Goal: Task Accomplishment & Management: Use online tool/utility

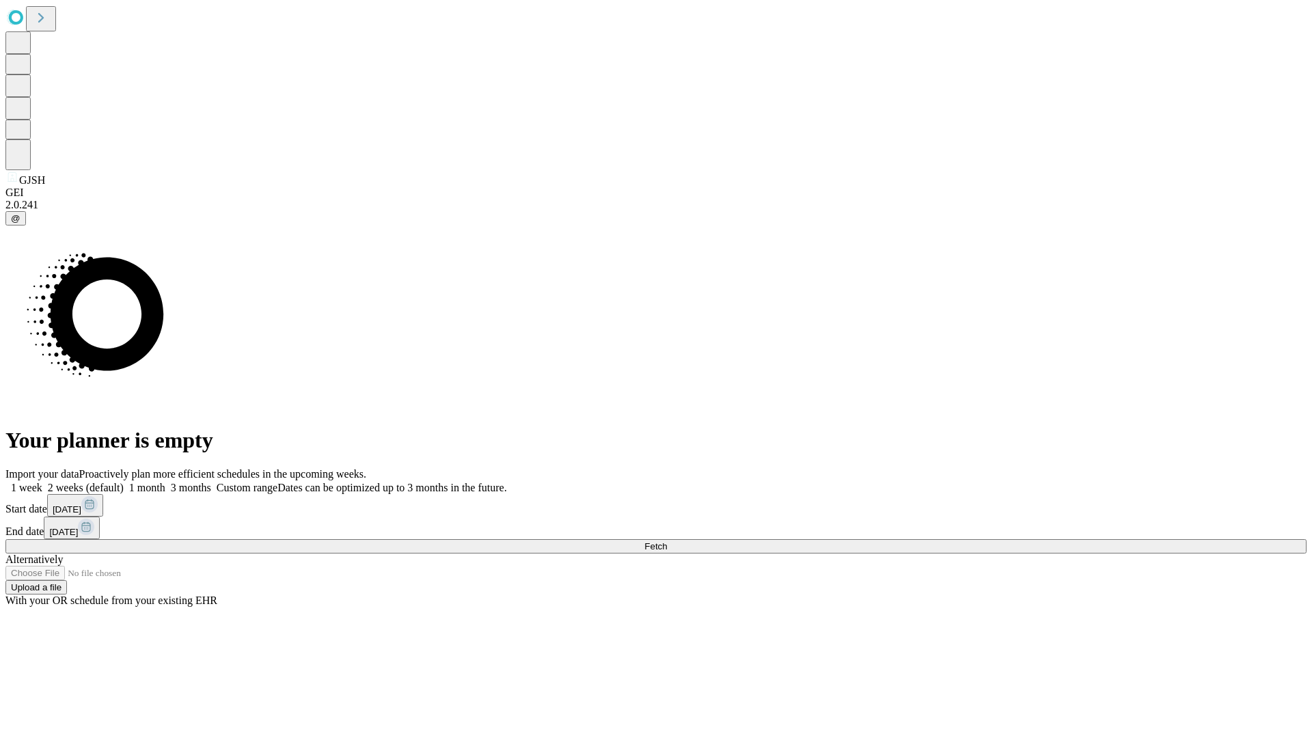
click at [124, 482] on label "2 weeks (default)" at bounding box center [82, 488] width 81 height 12
click at [667, 541] on span "Fetch" at bounding box center [655, 546] width 23 height 10
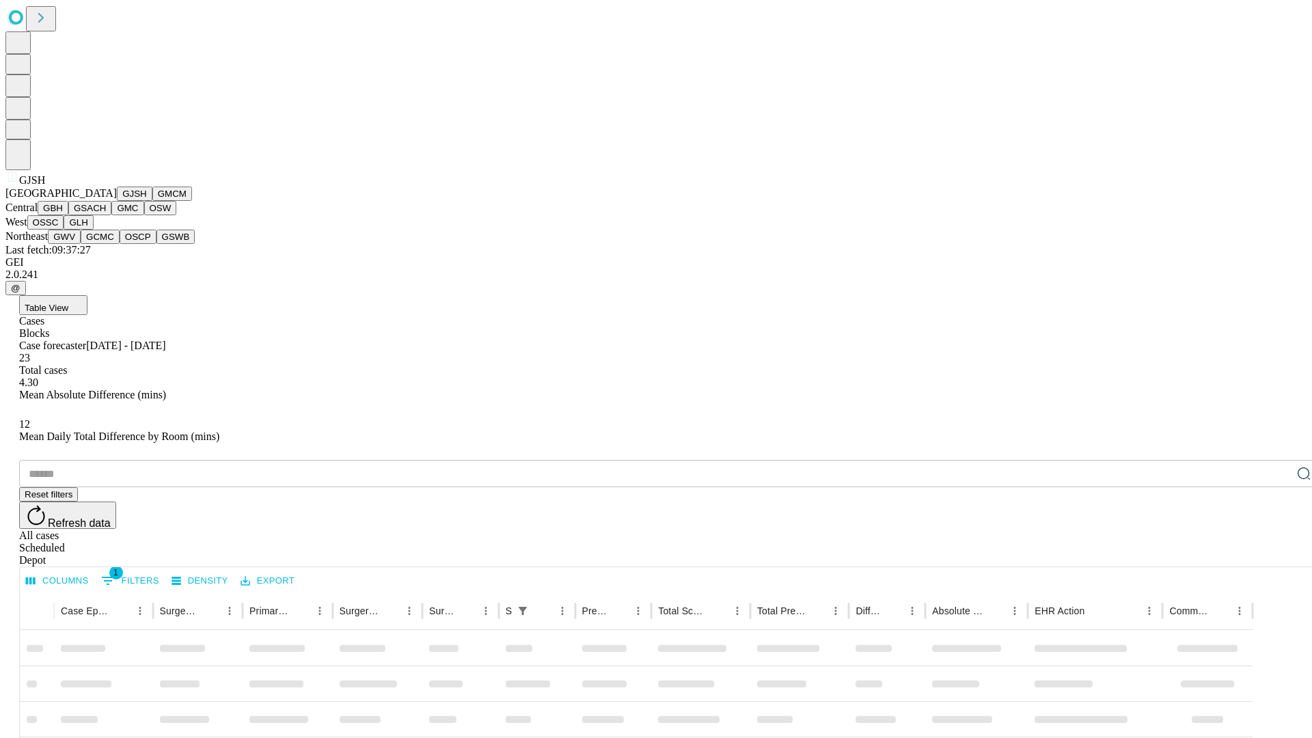
click at [152, 201] on button "GMCM" at bounding box center [172, 194] width 40 height 14
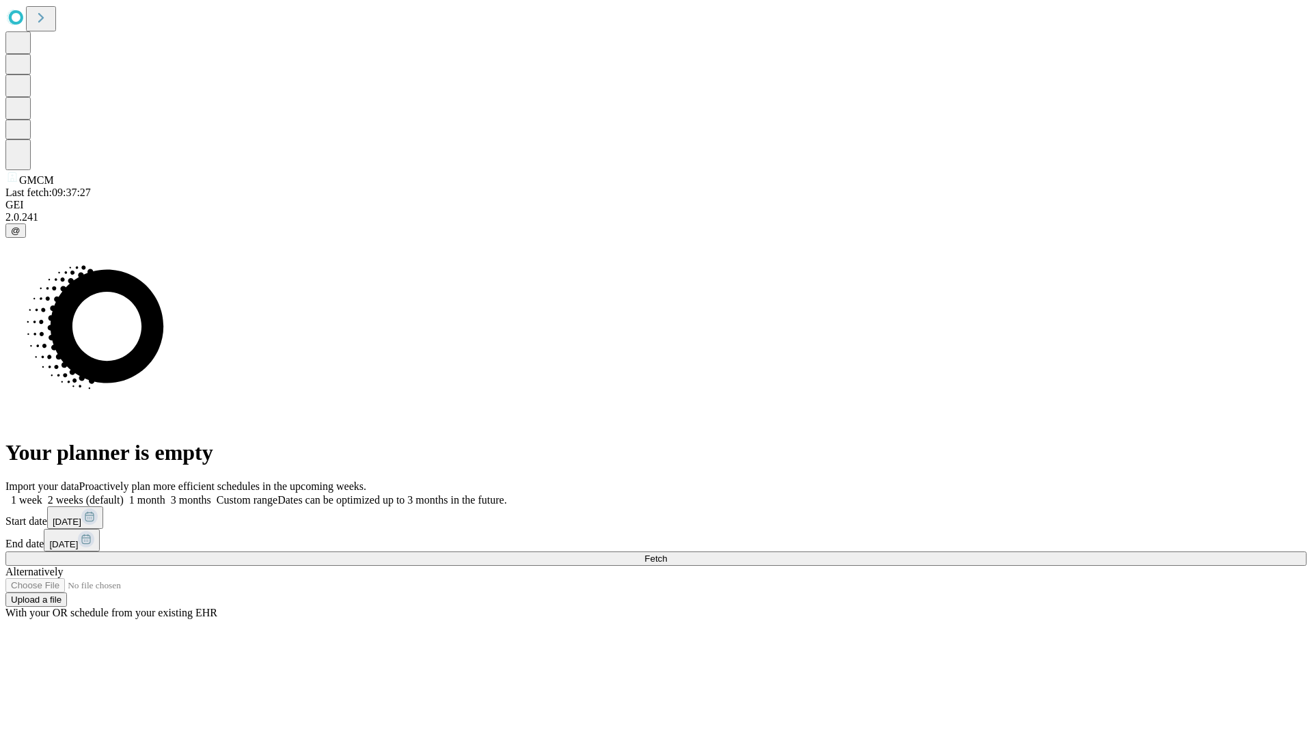
click at [124, 494] on label "2 weeks (default)" at bounding box center [82, 500] width 81 height 12
click at [667, 553] on span "Fetch" at bounding box center [655, 558] width 23 height 10
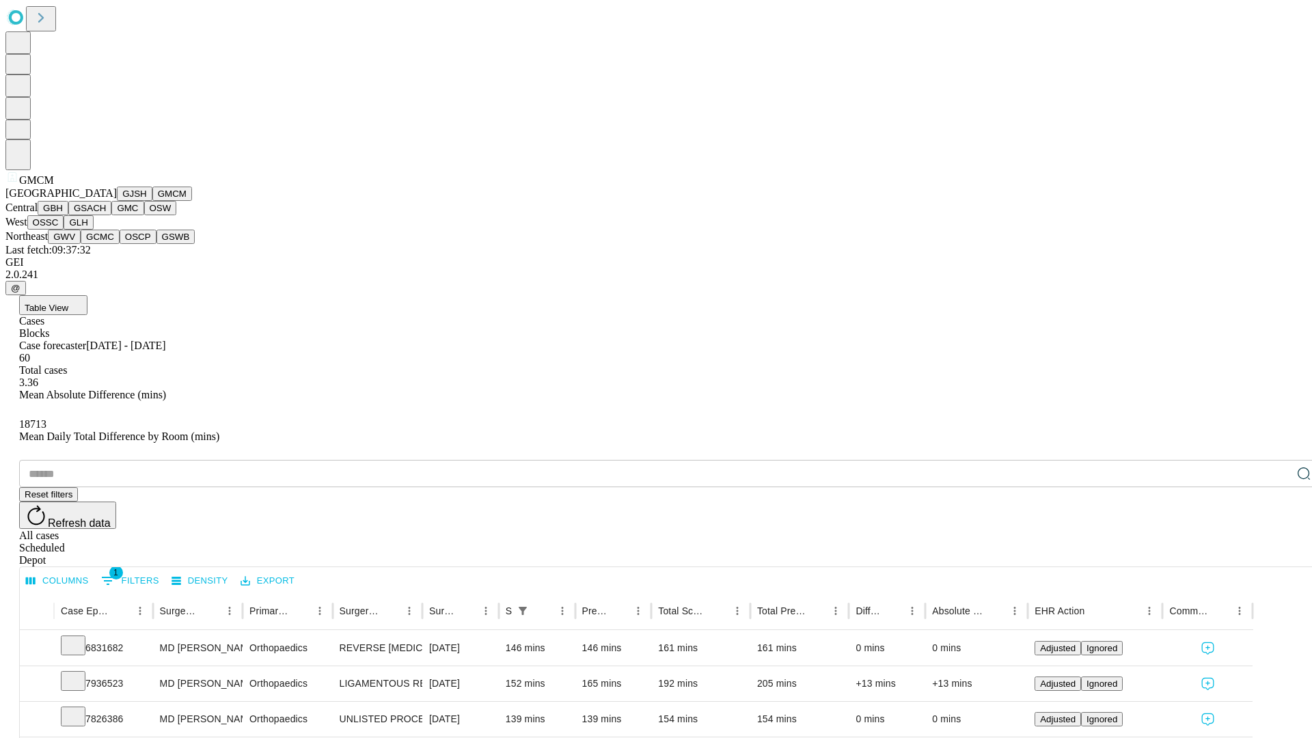
click at [68, 215] on button "GBH" at bounding box center [53, 208] width 31 height 14
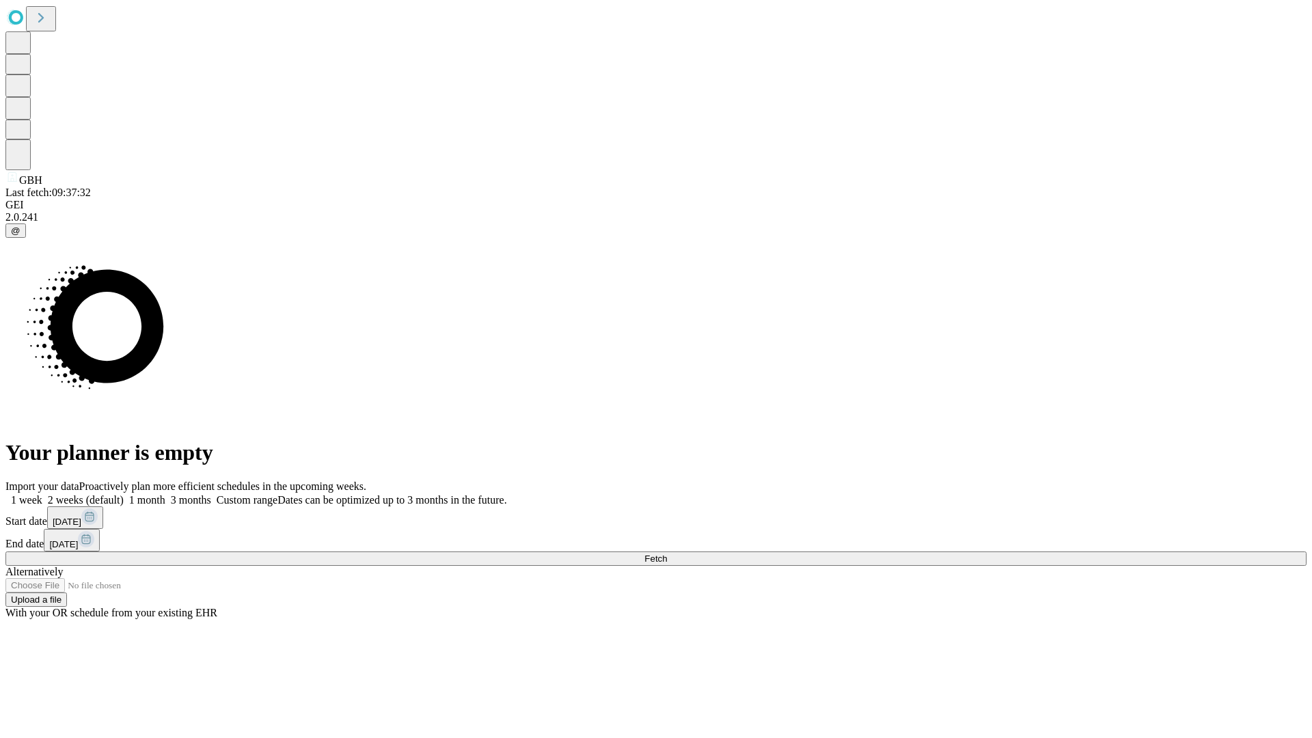
click at [124, 494] on label "2 weeks (default)" at bounding box center [82, 500] width 81 height 12
click at [667, 553] on span "Fetch" at bounding box center [655, 558] width 23 height 10
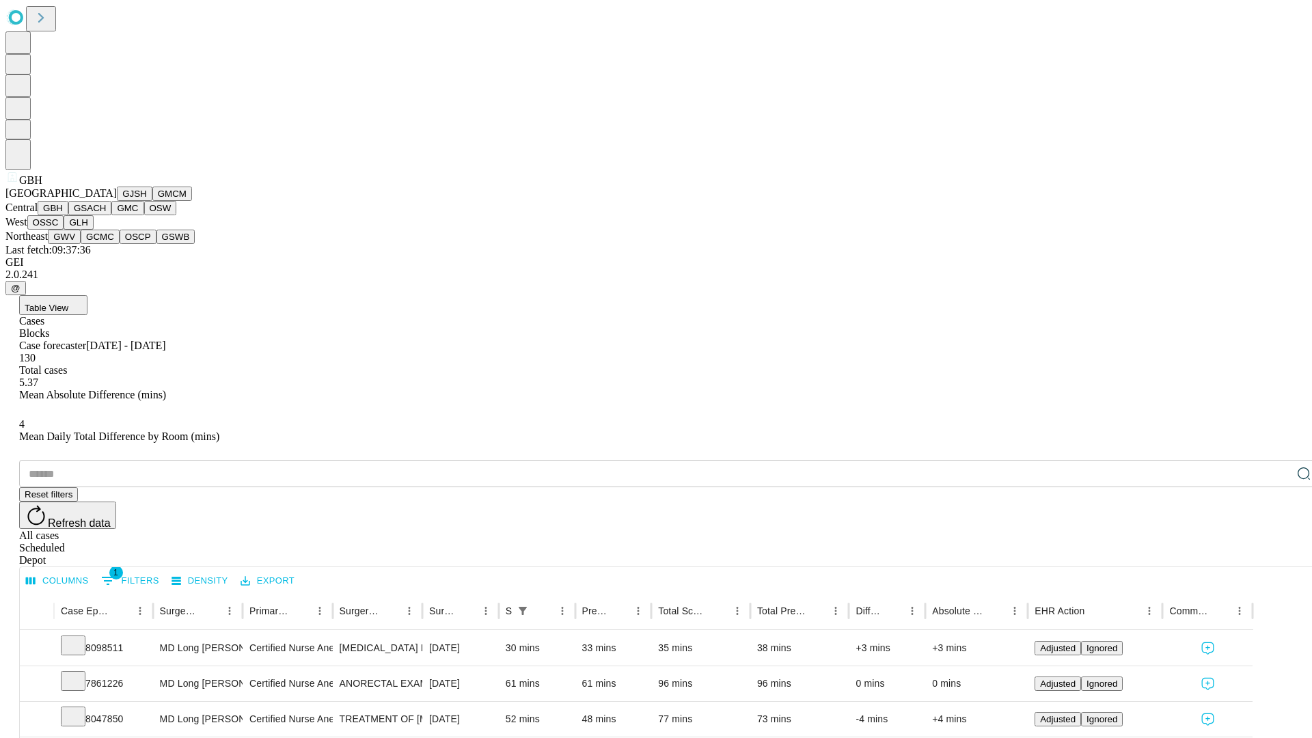
click at [106, 215] on button "GSACH" at bounding box center [89, 208] width 43 height 14
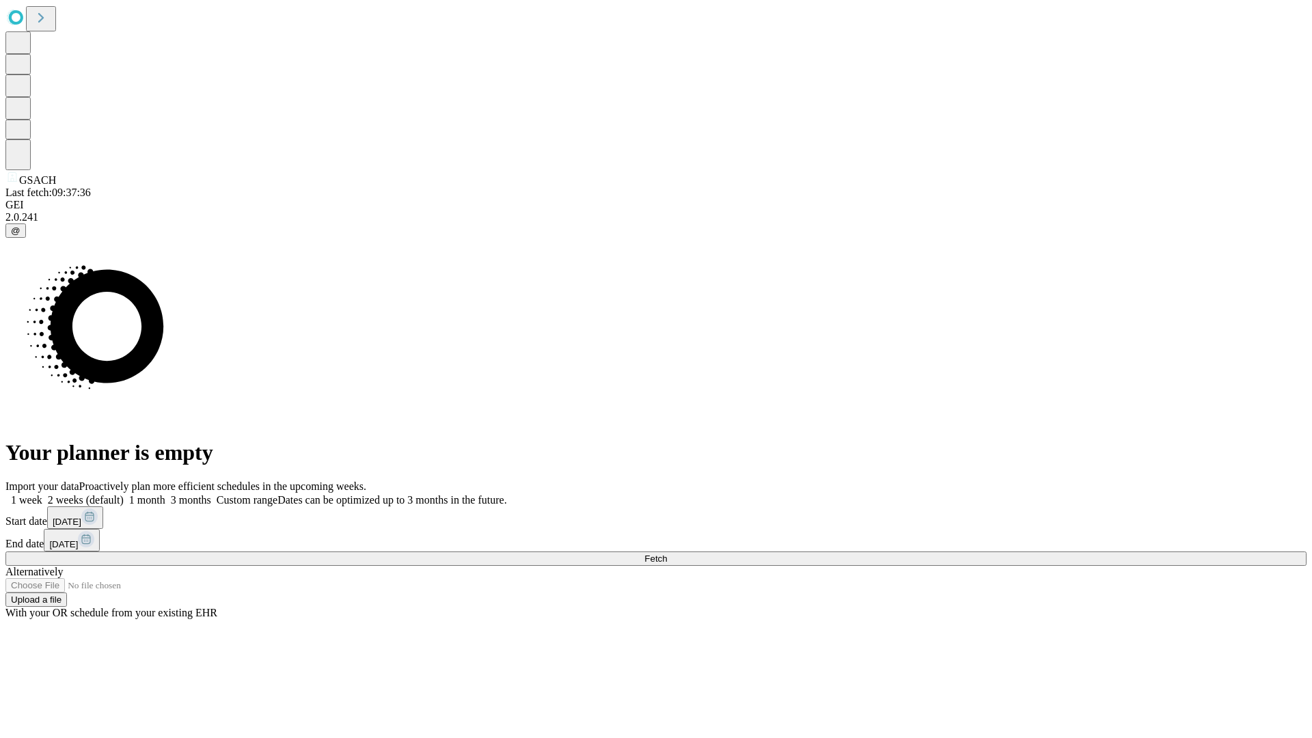
click at [124, 494] on label "2 weeks (default)" at bounding box center [82, 500] width 81 height 12
click at [667, 553] on span "Fetch" at bounding box center [655, 558] width 23 height 10
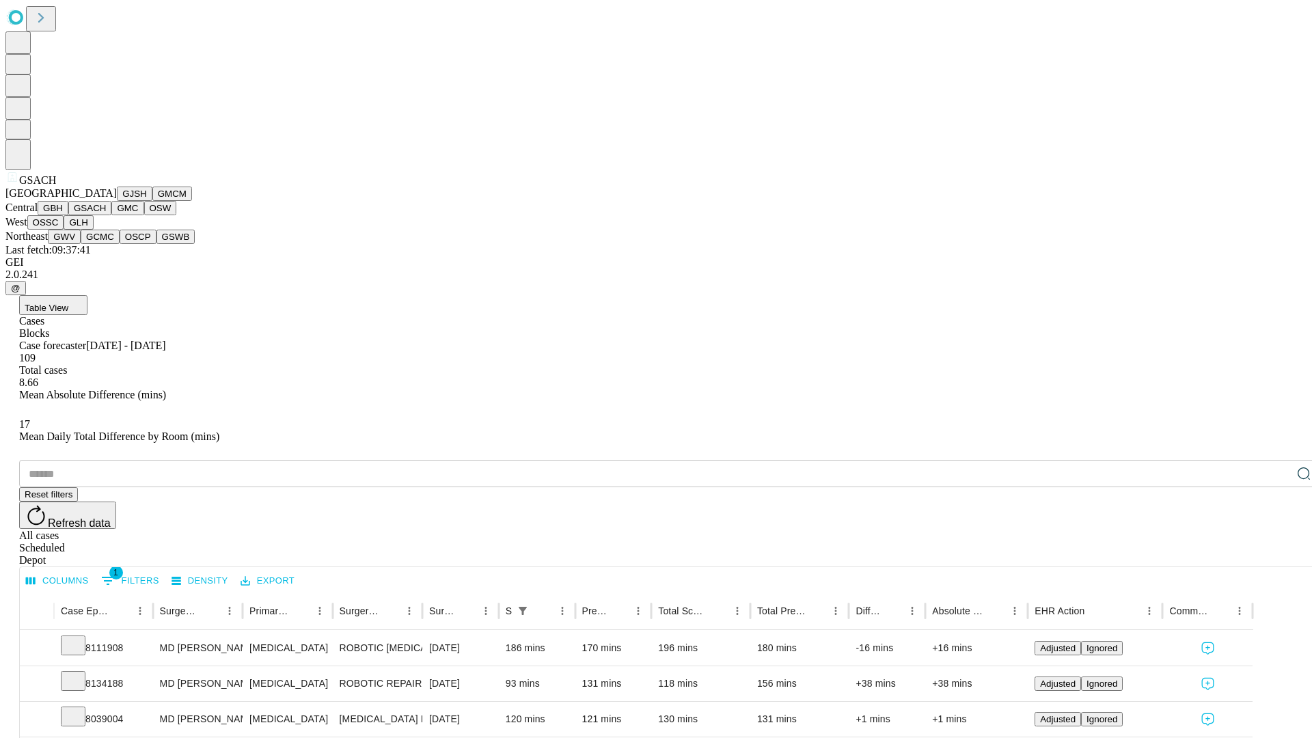
click at [111, 215] on button "GMC" at bounding box center [127, 208] width 32 height 14
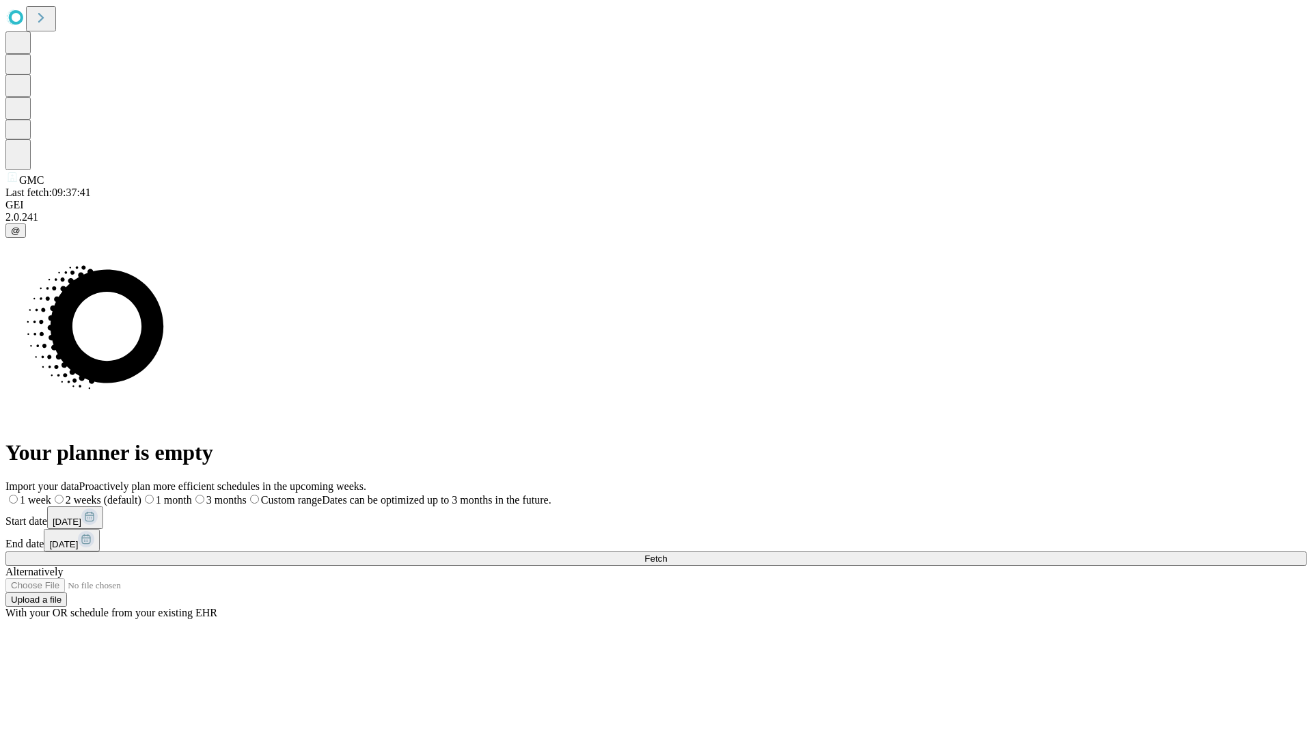
click at [141, 494] on label "2 weeks (default)" at bounding box center [96, 500] width 90 height 12
click at [667, 553] on span "Fetch" at bounding box center [655, 558] width 23 height 10
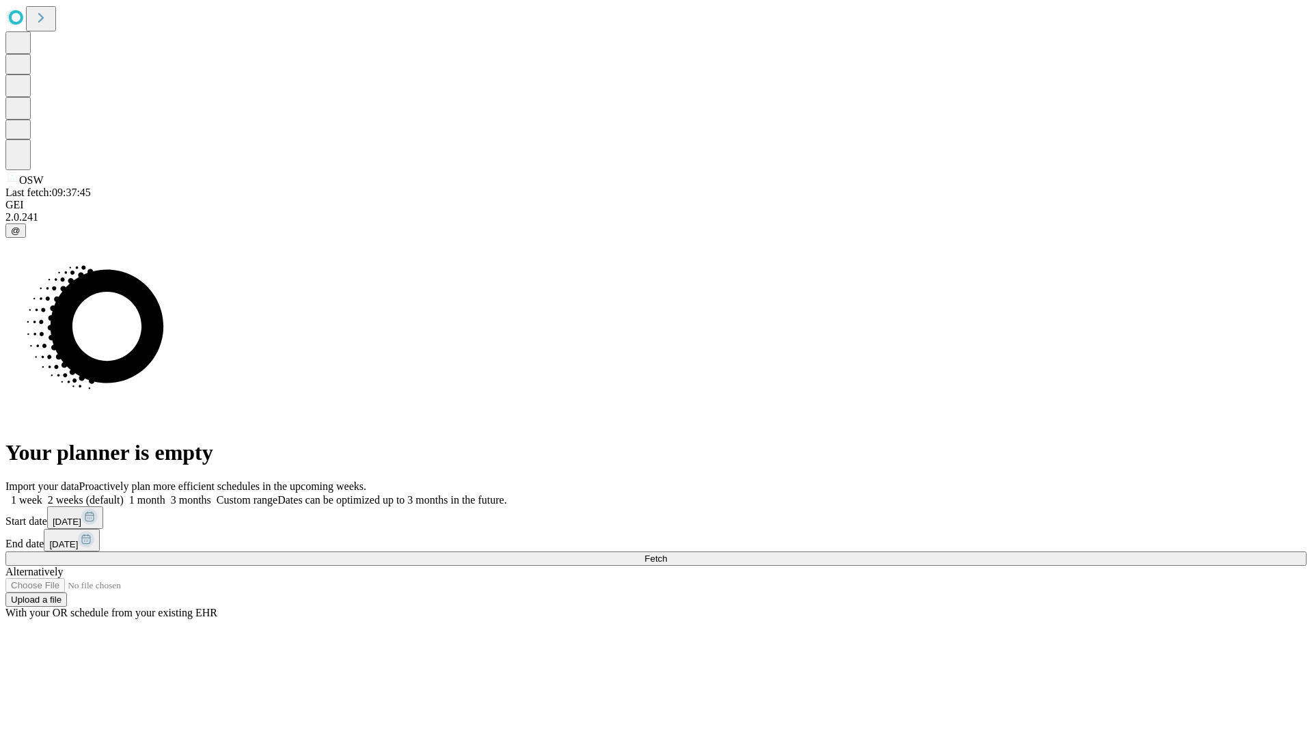
click at [124, 494] on label "2 weeks (default)" at bounding box center [82, 500] width 81 height 12
click at [667, 553] on span "Fetch" at bounding box center [655, 558] width 23 height 10
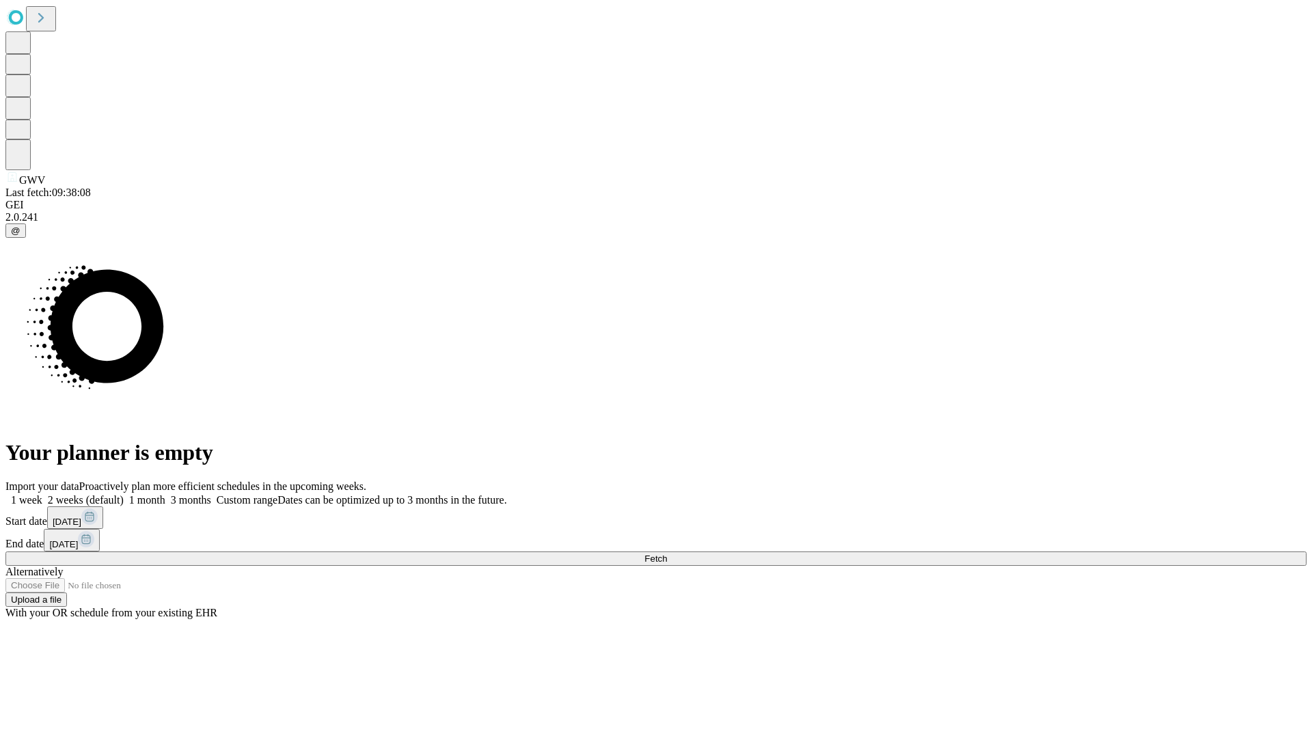
click at [124, 494] on label "2 weeks (default)" at bounding box center [82, 500] width 81 height 12
click at [667, 553] on span "Fetch" at bounding box center [655, 558] width 23 height 10
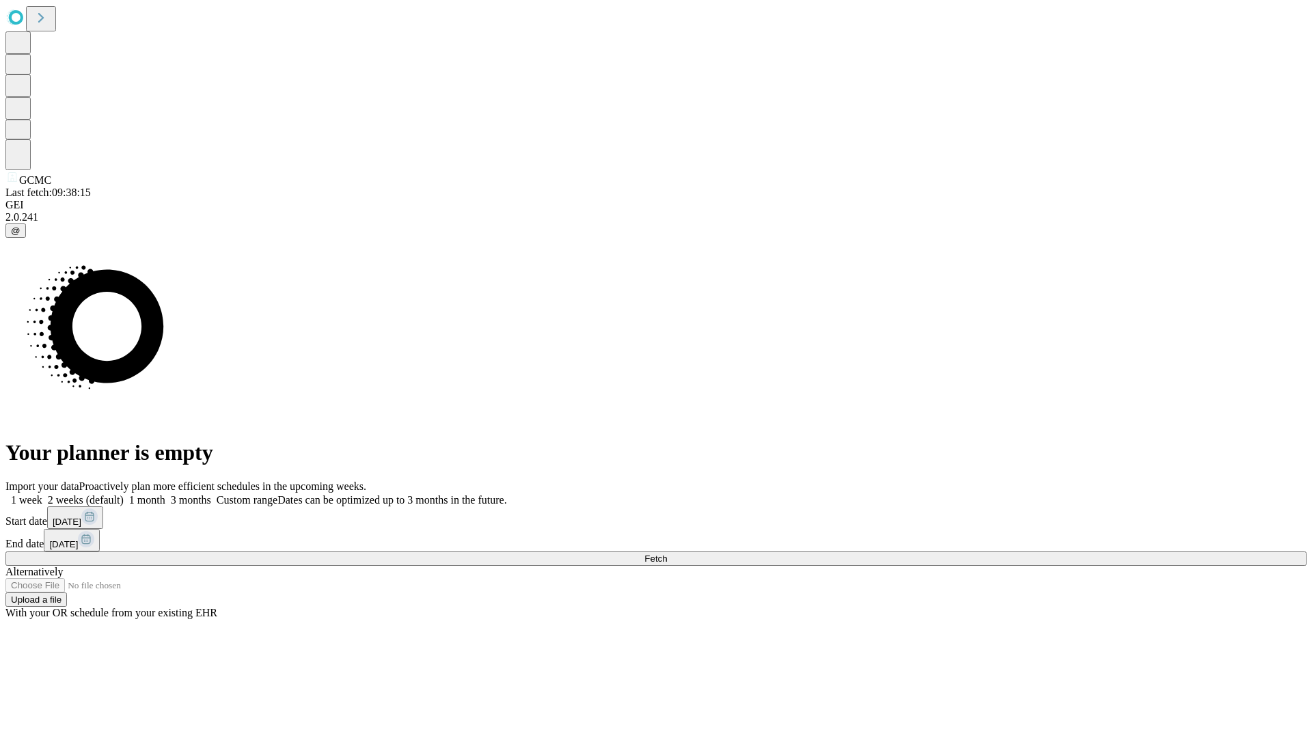
click at [124, 494] on label "2 weeks (default)" at bounding box center [82, 500] width 81 height 12
click at [667, 553] on span "Fetch" at bounding box center [655, 558] width 23 height 10
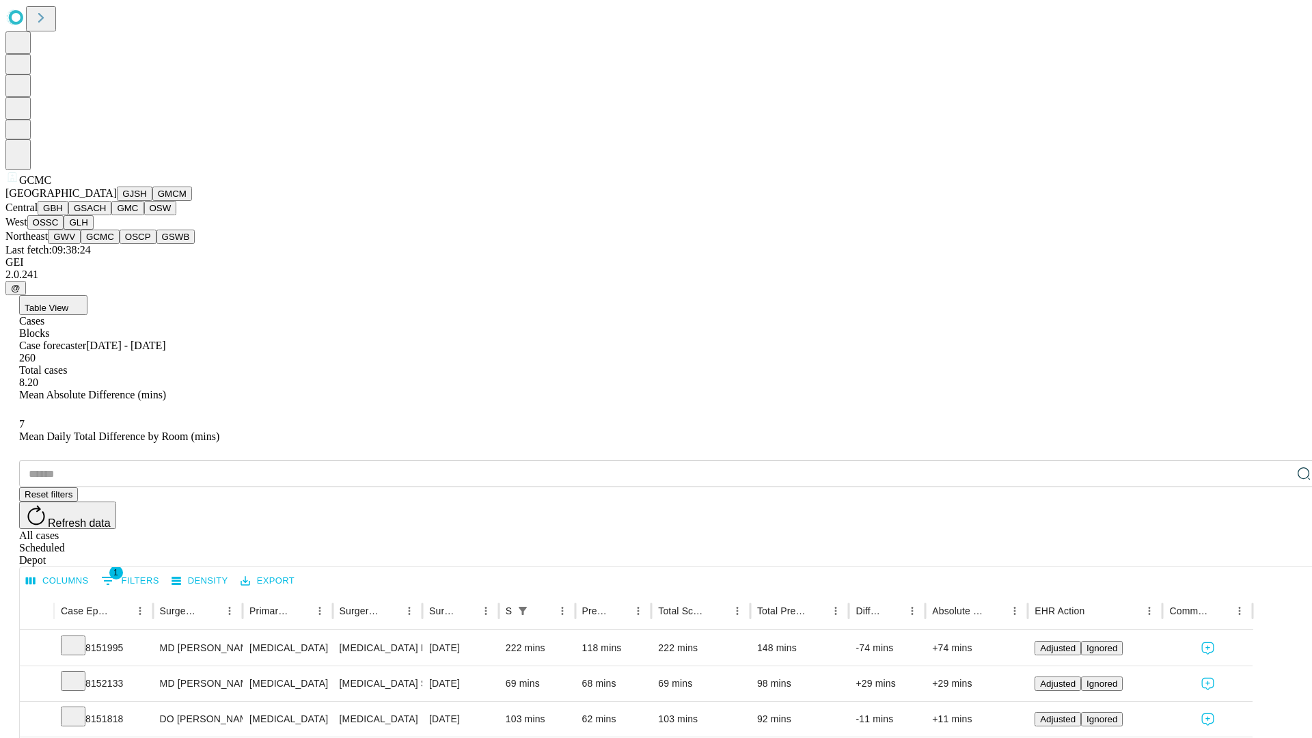
click at [120, 244] on button "OSCP" at bounding box center [138, 237] width 37 height 14
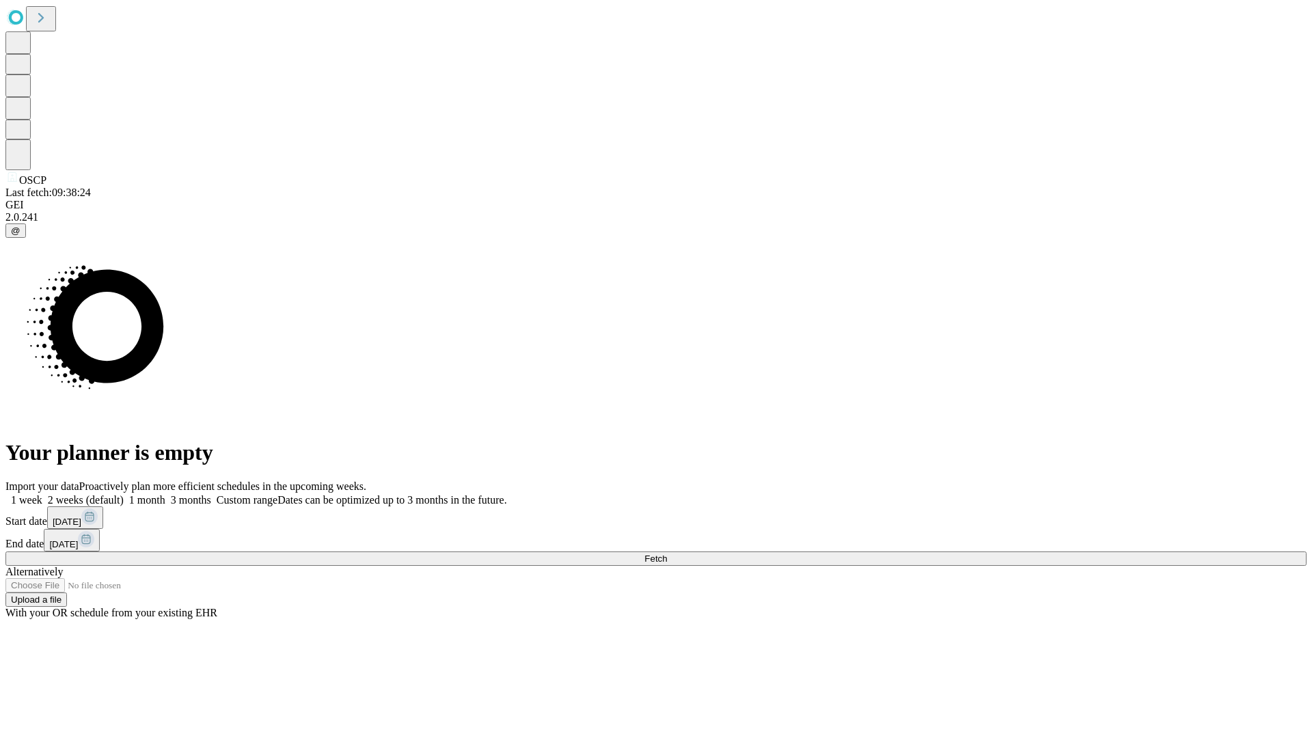
click at [124, 494] on label "2 weeks (default)" at bounding box center [82, 500] width 81 height 12
click at [667, 553] on span "Fetch" at bounding box center [655, 558] width 23 height 10
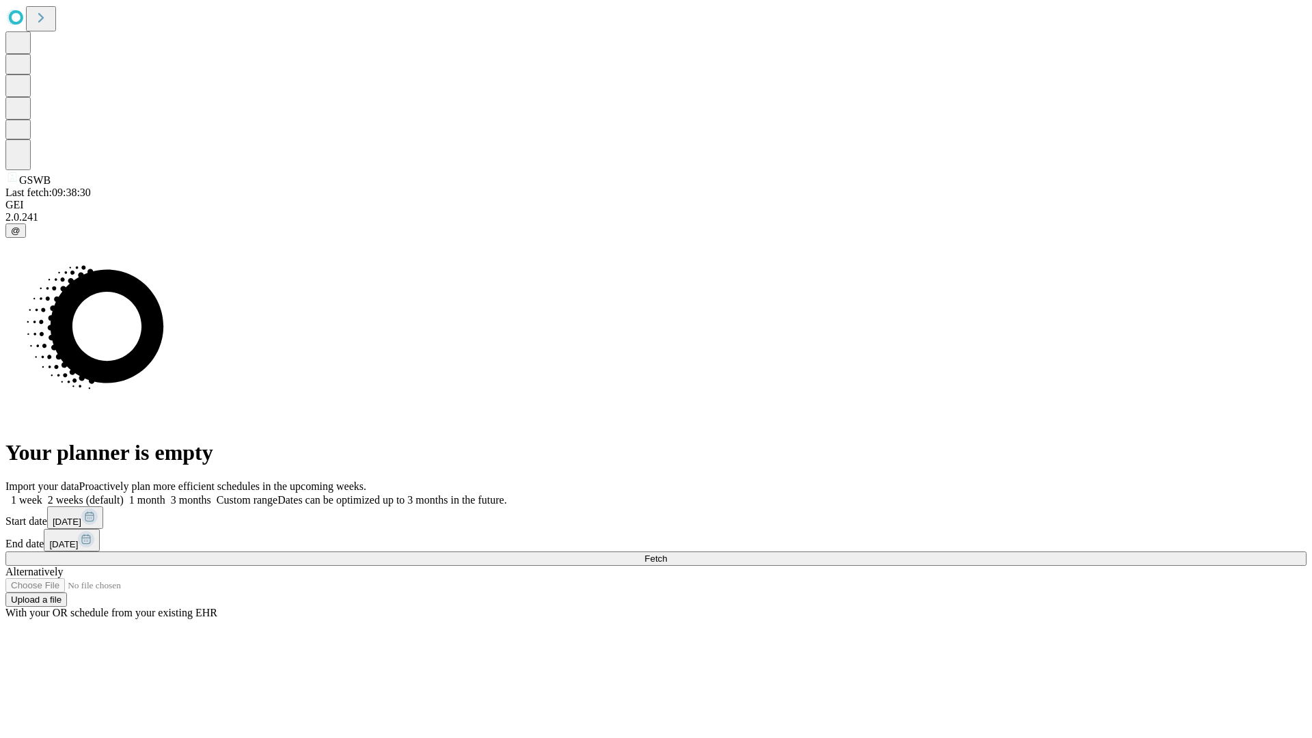
click at [124, 494] on label "2 weeks (default)" at bounding box center [82, 500] width 81 height 12
click at [667, 553] on span "Fetch" at bounding box center [655, 558] width 23 height 10
